Goal: Use online tool/utility: Utilize a website feature to perform a specific function

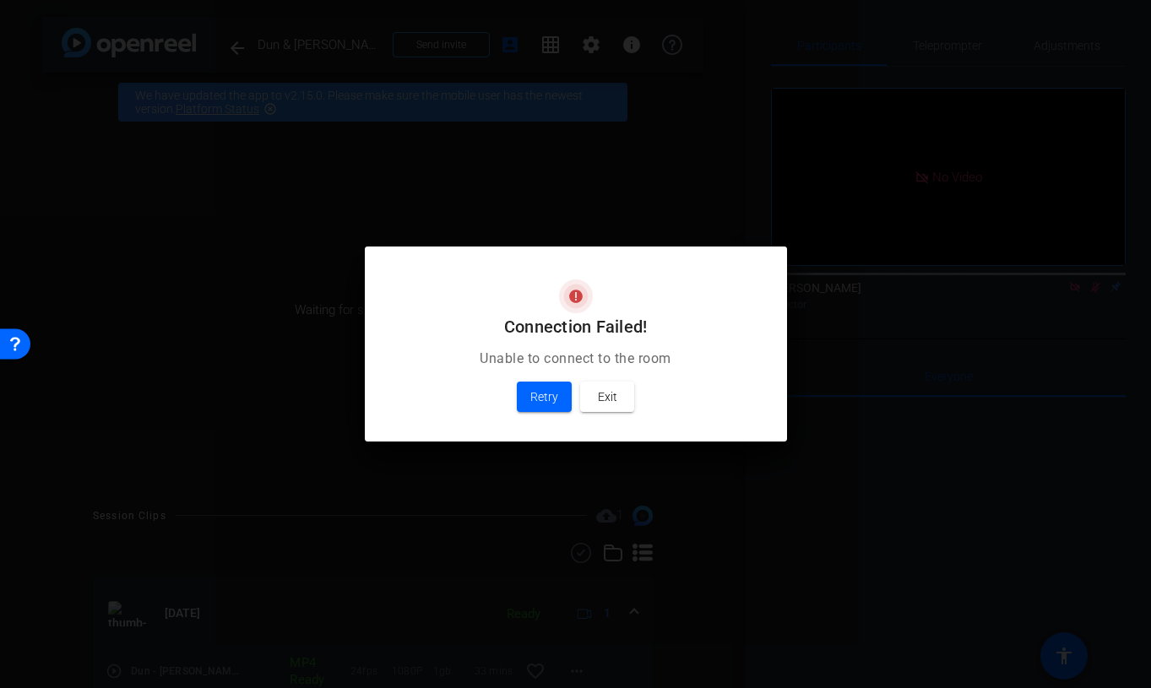
scroll to position [168, 0]
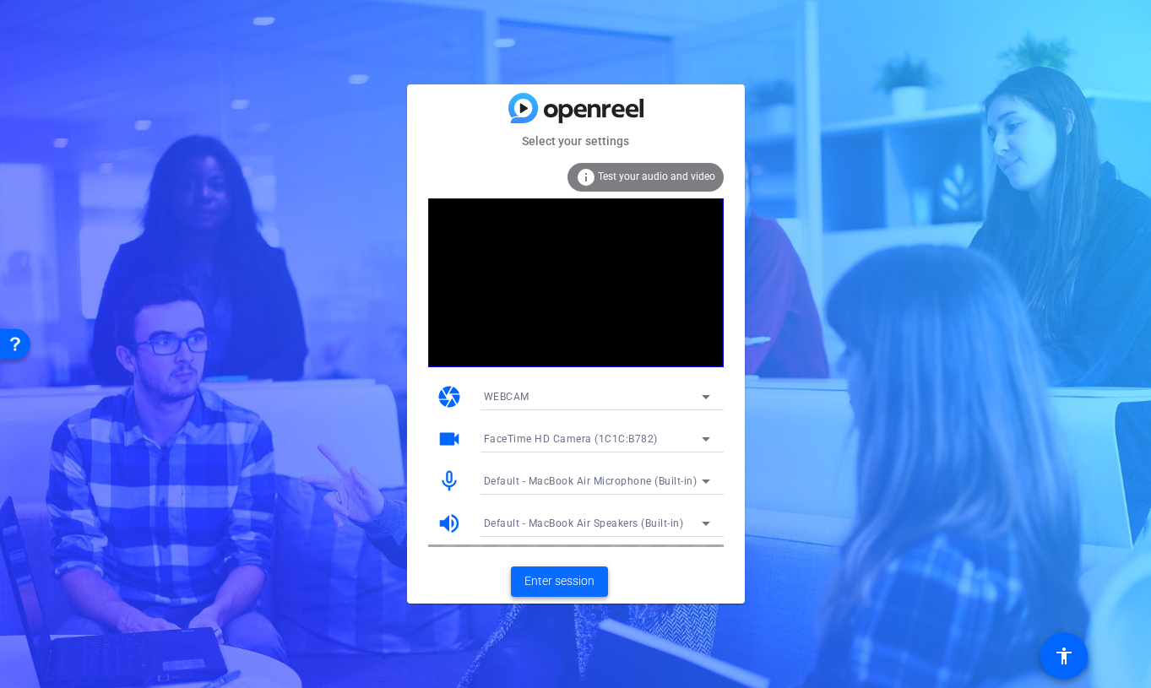
click at [561, 587] on span "Enter session" at bounding box center [559, 581] width 70 height 18
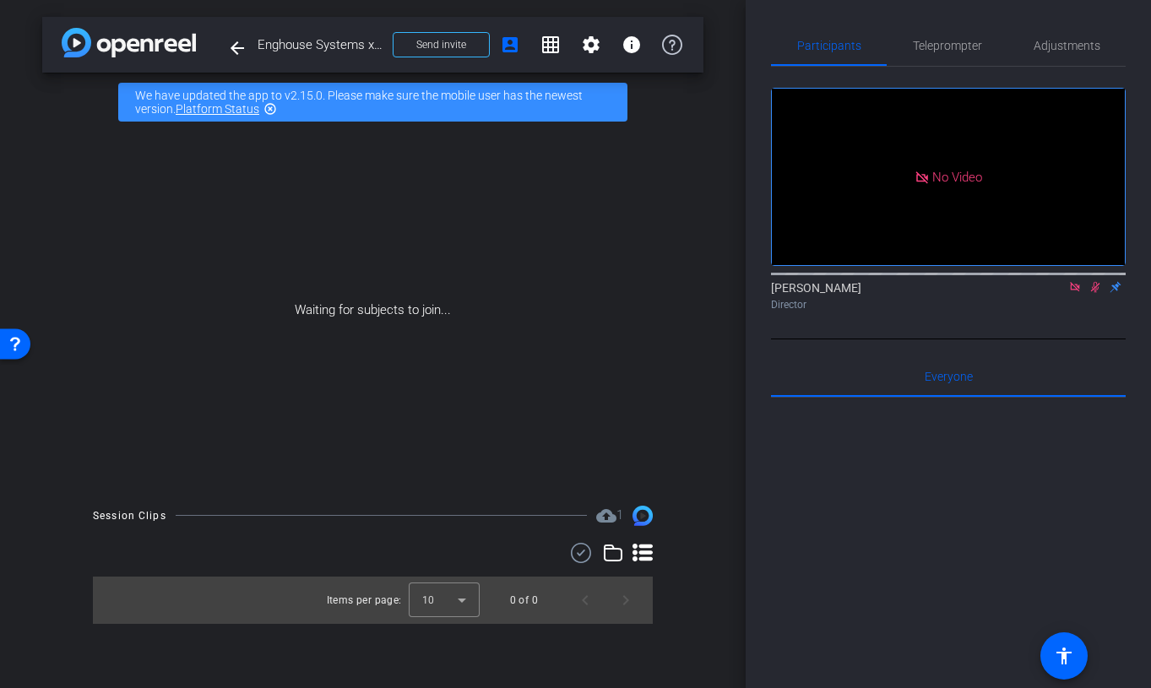
click at [1075, 291] on icon at bounding box center [1074, 286] width 9 height 9
click at [1076, 293] on icon at bounding box center [1075, 287] width 14 height 12
click at [1054, 293] on icon at bounding box center [1055, 287] width 14 height 12
click at [1074, 293] on icon at bounding box center [1075, 287] width 14 height 12
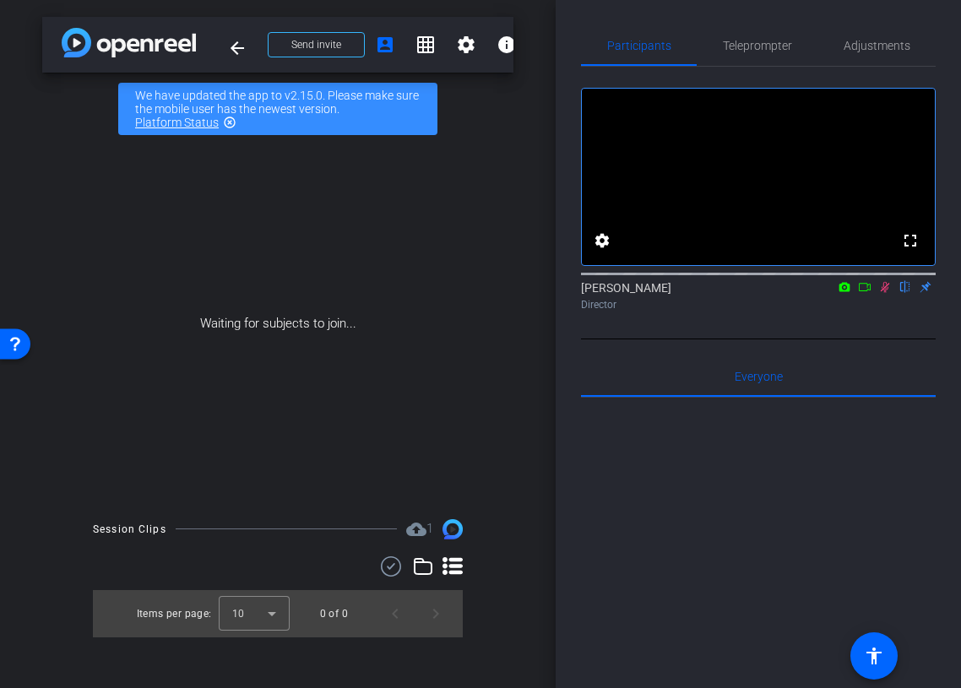
click at [865, 293] on icon at bounding box center [865, 287] width 14 height 12
